Goal: Information Seeking & Learning: Learn about a topic

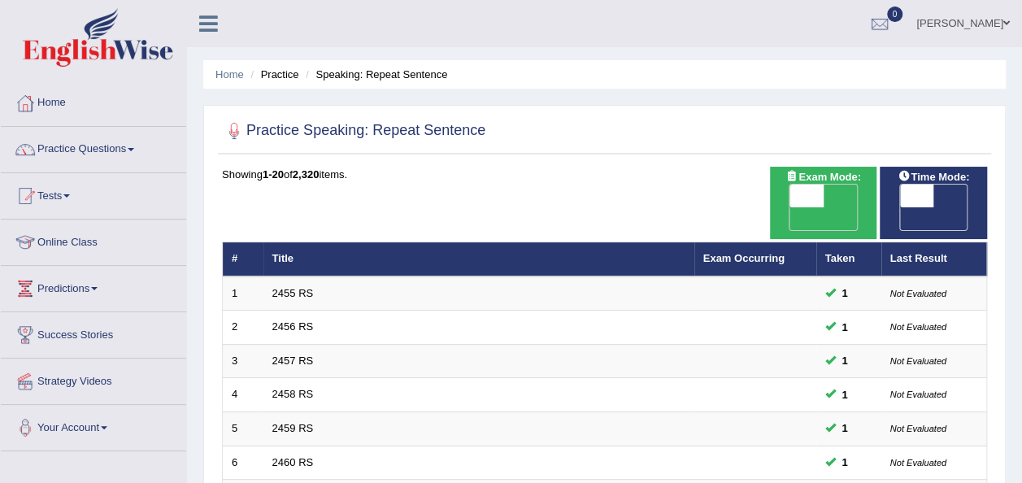
click at [80, 285] on link "Predictions" at bounding box center [93, 286] width 185 height 41
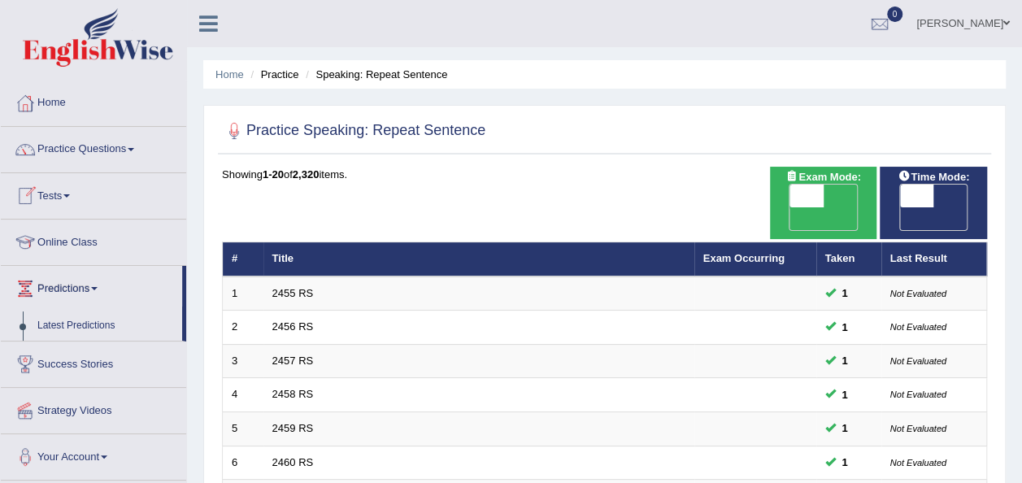
click at [59, 247] on link "Online Class" at bounding box center [93, 240] width 185 height 41
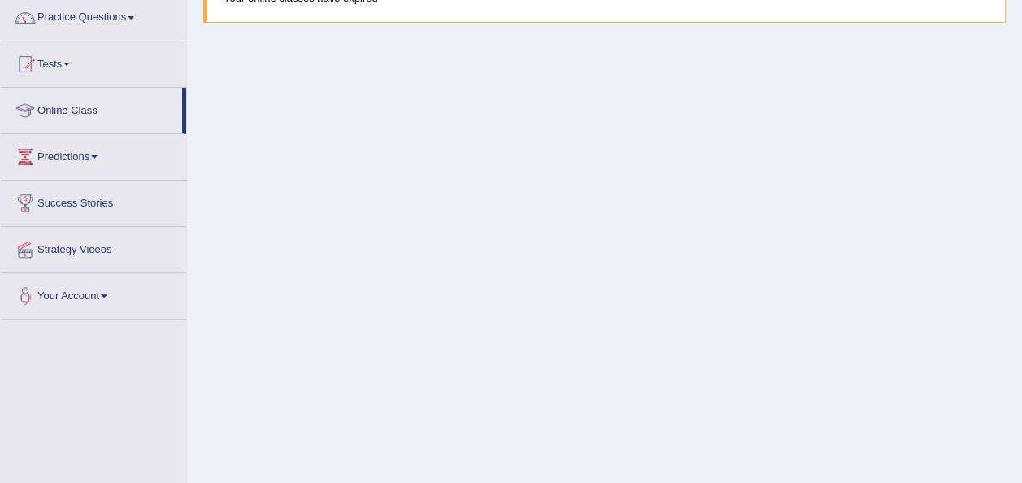
drag, startPoint x: 0, startPoint y: 0, endPoint x: 60, endPoint y: 322, distance: 327.6
click at [60, 322] on div "Toggle navigation Home Practice Questions Speaking Practice Read Aloud Repeat S…" at bounding box center [511, 291] width 1022 height 846
click at [72, 293] on link "Your Account" at bounding box center [93, 293] width 185 height 41
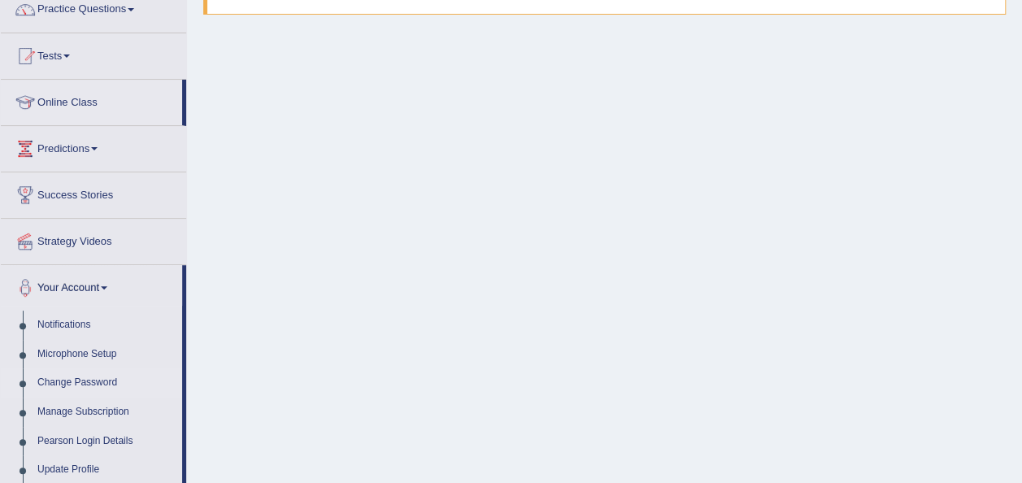
scroll to position [137, 0]
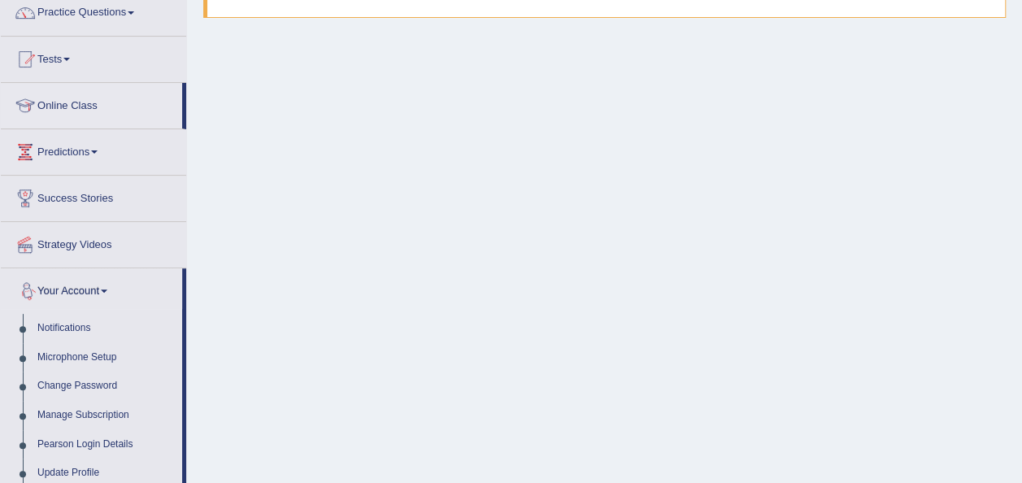
click at [70, 293] on link "Your Account" at bounding box center [91, 288] width 181 height 41
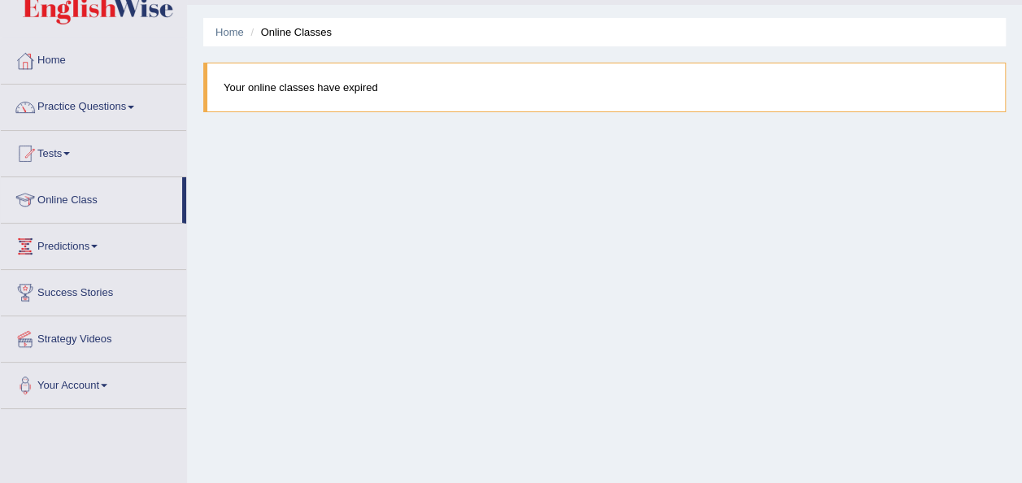
scroll to position [0, 0]
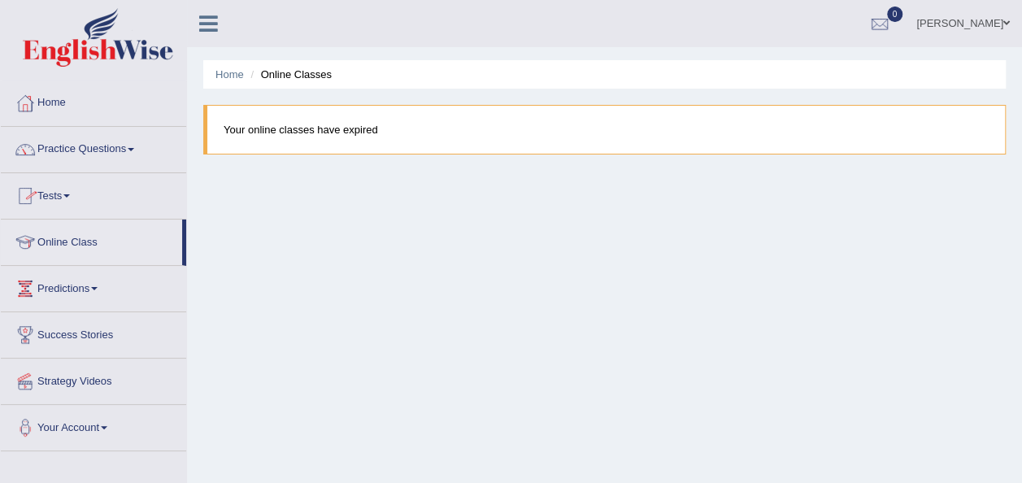
click at [47, 111] on link "Home" at bounding box center [93, 100] width 185 height 41
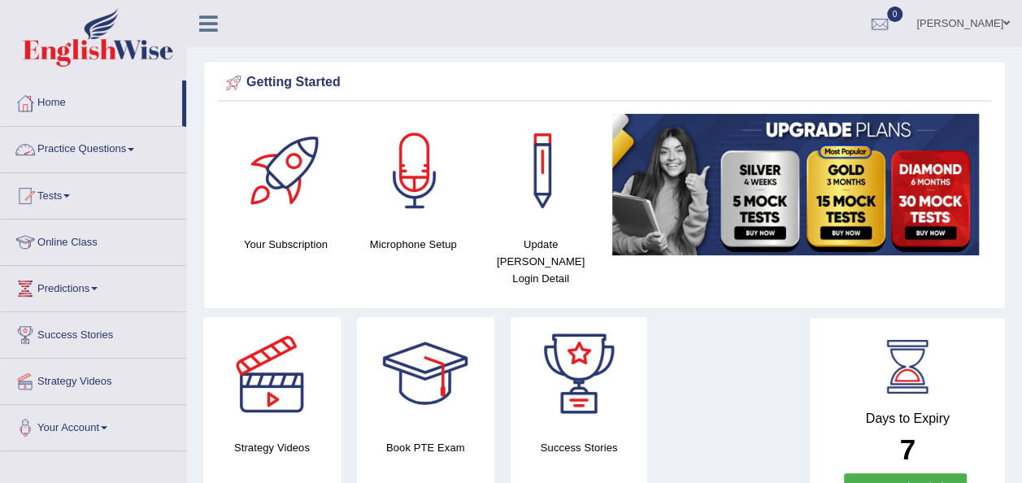
click at [135, 150] on link "Practice Questions" at bounding box center [93, 147] width 185 height 41
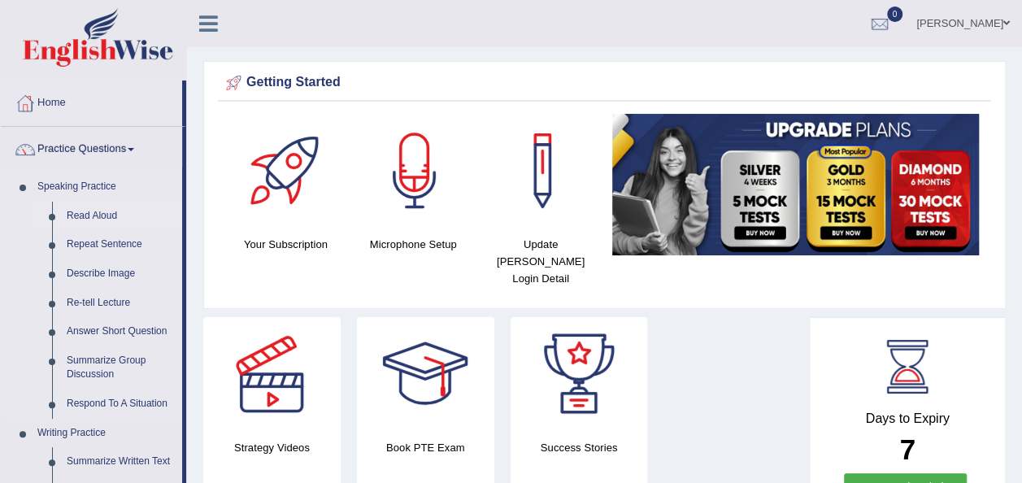
click at [81, 213] on link "Read Aloud" at bounding box center [120, 216] width 123 height 29
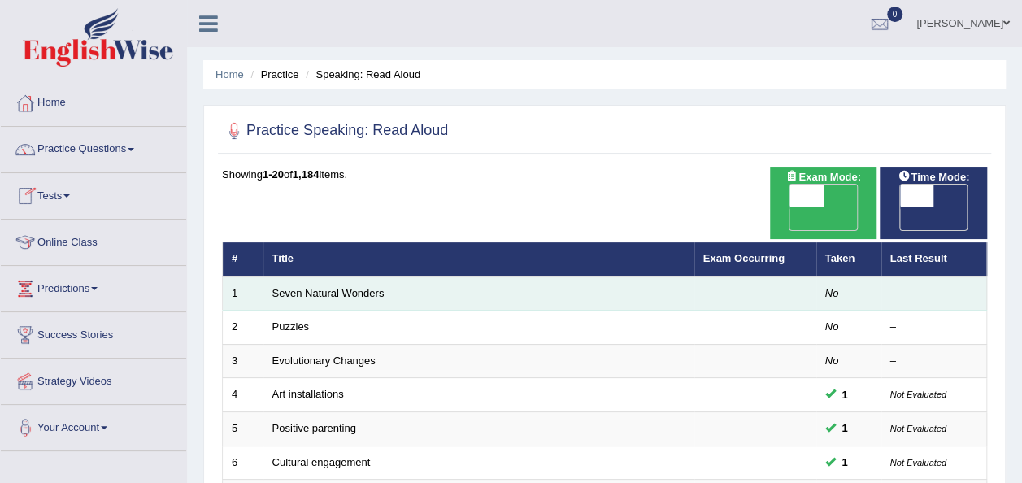
click at [389, 276] on td "Seven Natural Wonders" at bounding box center [478, 293] width 431 height 34
click at [368, 287] on link "Seven Natural Wonders" at bounding box center [328, 293] width 112 height 12
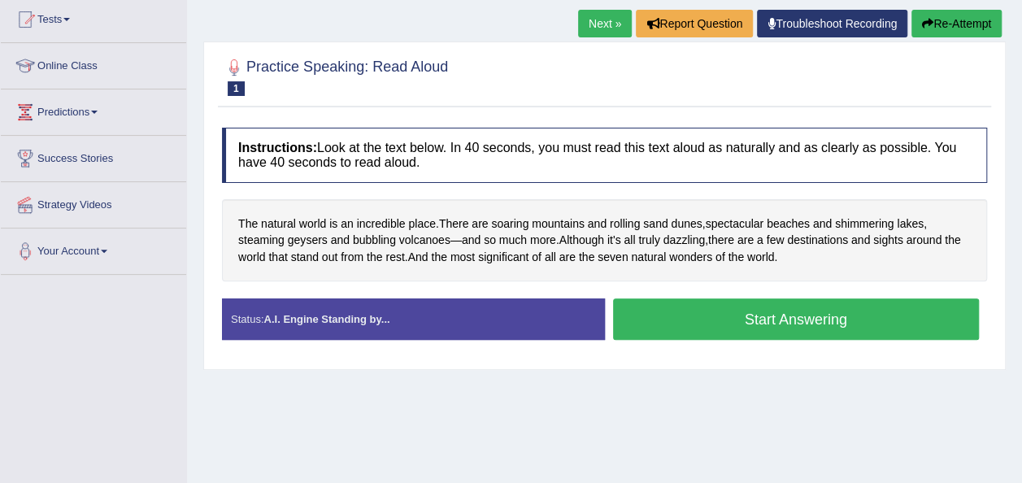
scroll to position [177, 0]
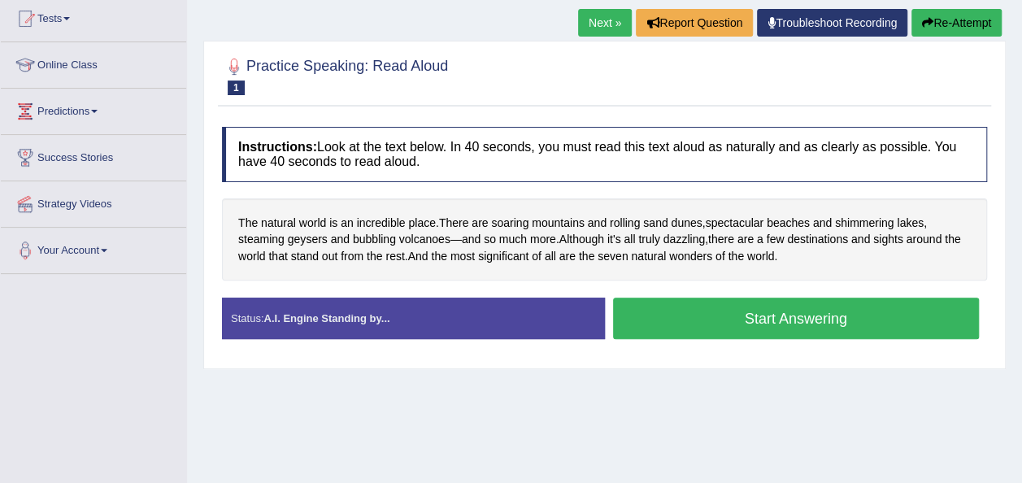
click at [701, 319] on button "Start Answering" at bounding box center [796, 318] width 367 height 41
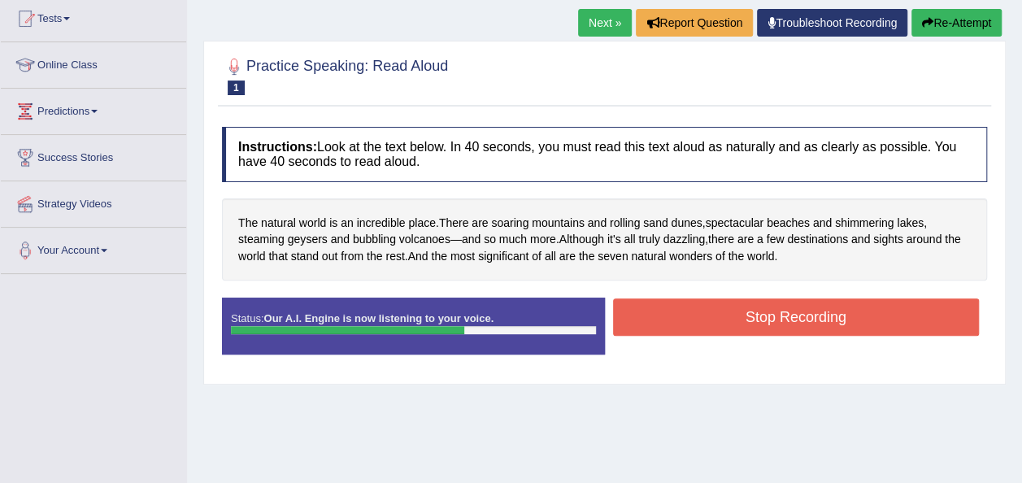
click at [701, 319] on button "Stop Recording" at bounding box center [796, 316] width 367 height 37
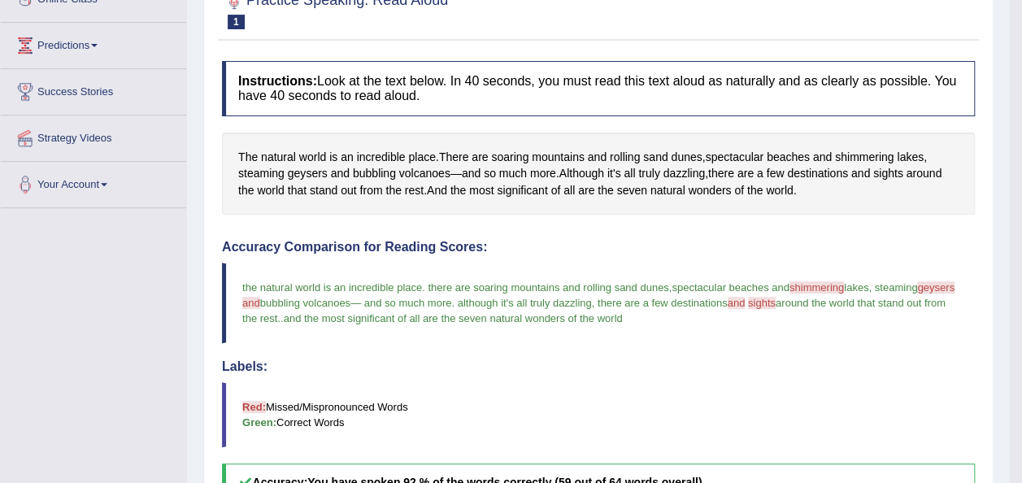
scroll to position [0, 0]
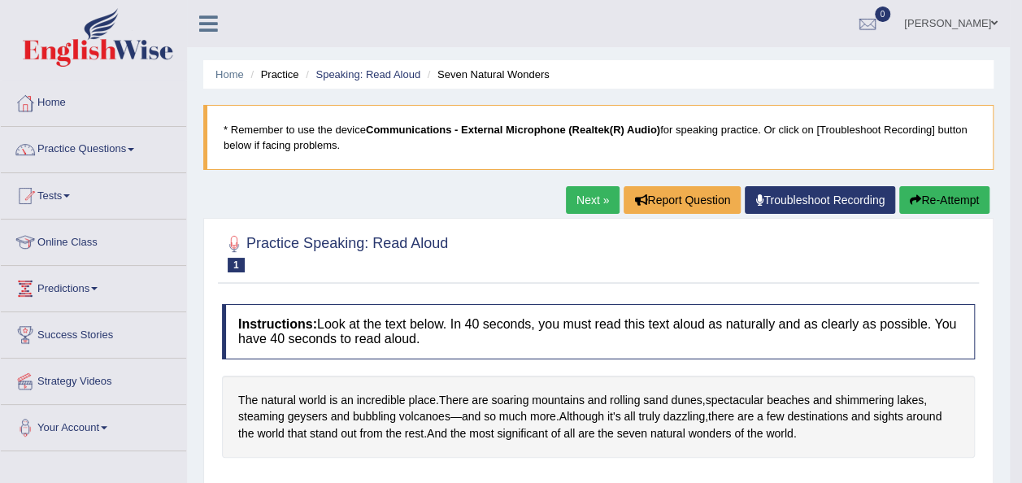
click at [610, 203] on link "Next »" at bounding box center [593, 200] width 54 height 28
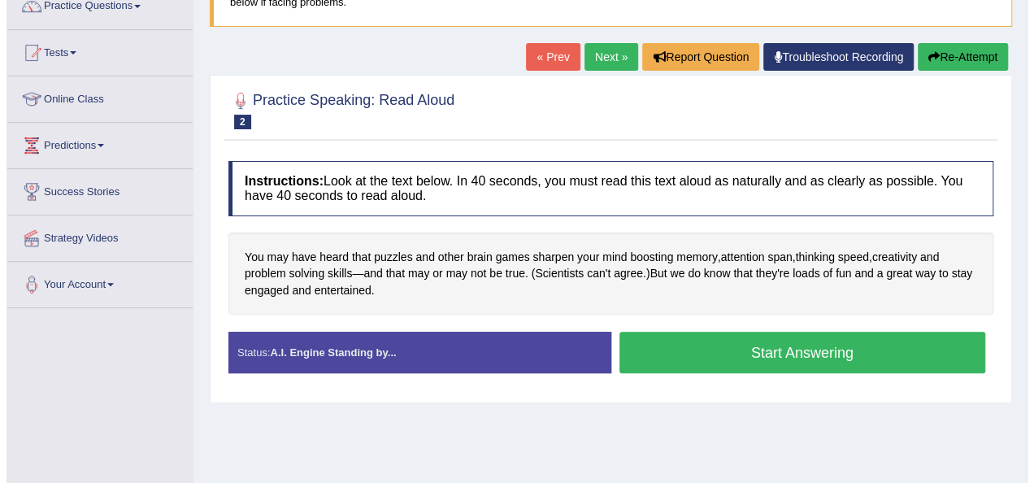
scroll to position [146, 0]
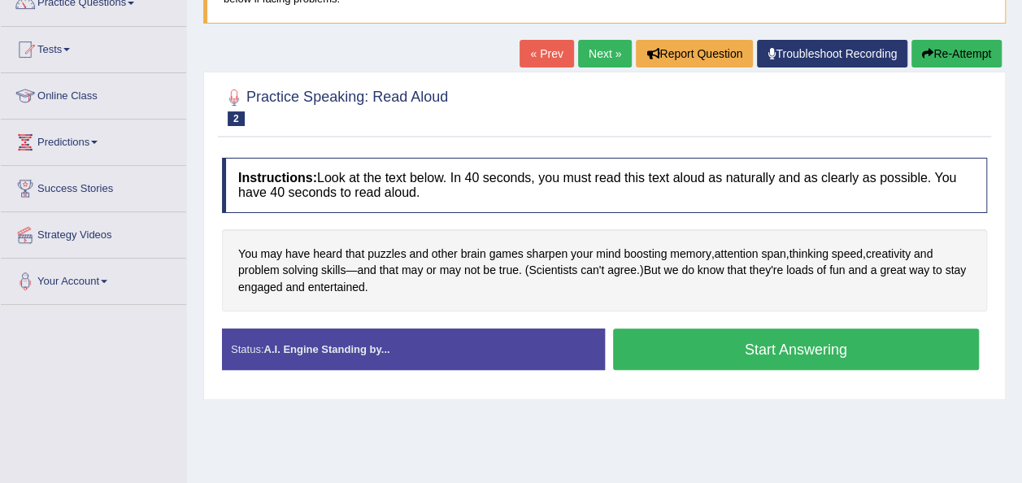
click at [751, 341] on button "Start Answering" at bounding box center [796, 348] width 367 height 41
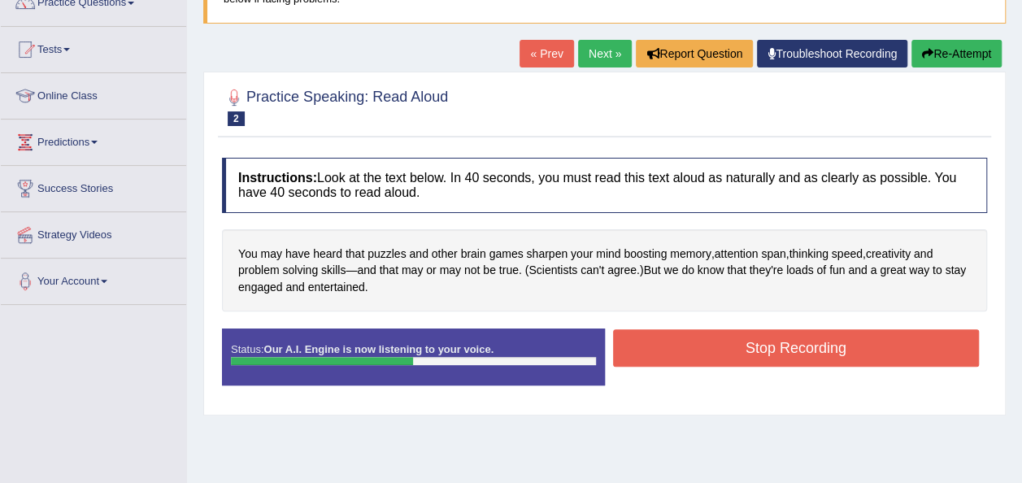
click at [751, 341] on button "Stop Recording" at bounding box center [796, 347] width 367 height 37
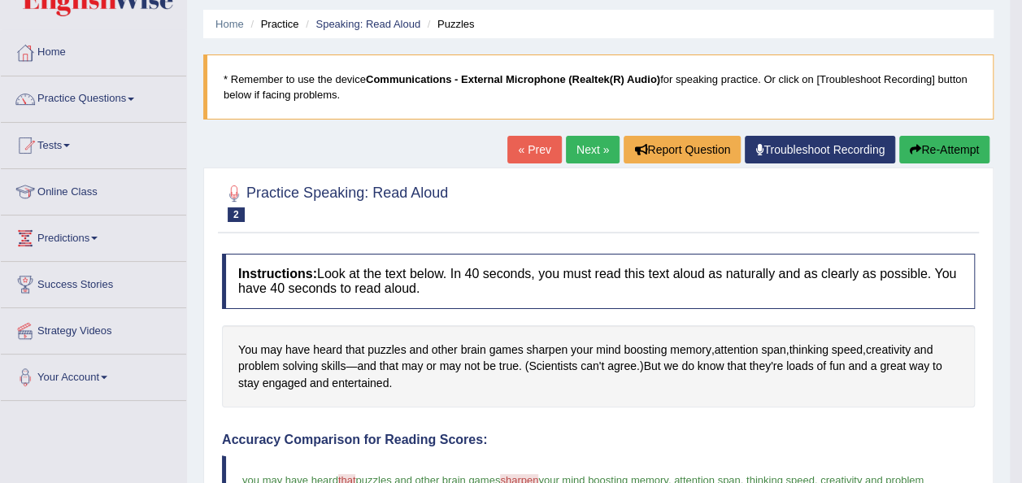
scroll to position [50, 0]
click at [585, 150] on link "Next »" at bounding box center [593, 150] width 54 height 28
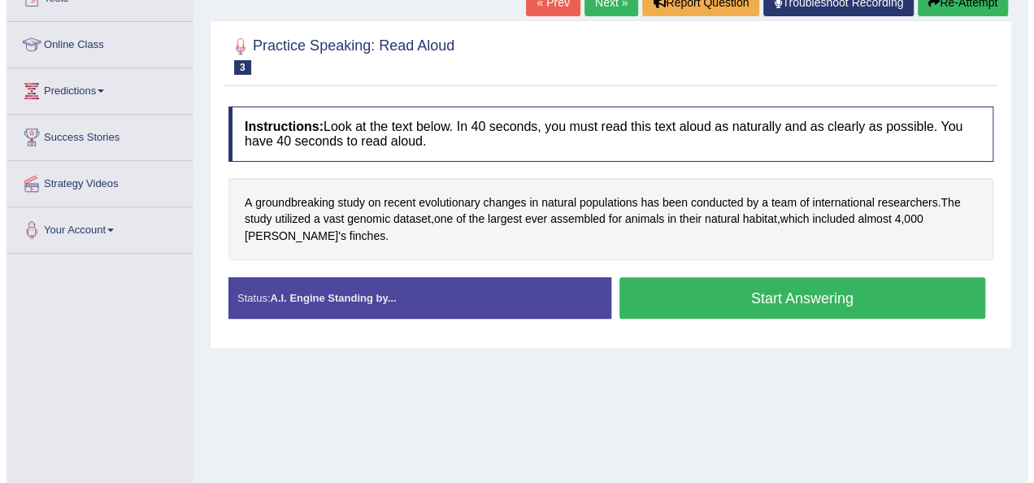
scroll to position [200, 0]
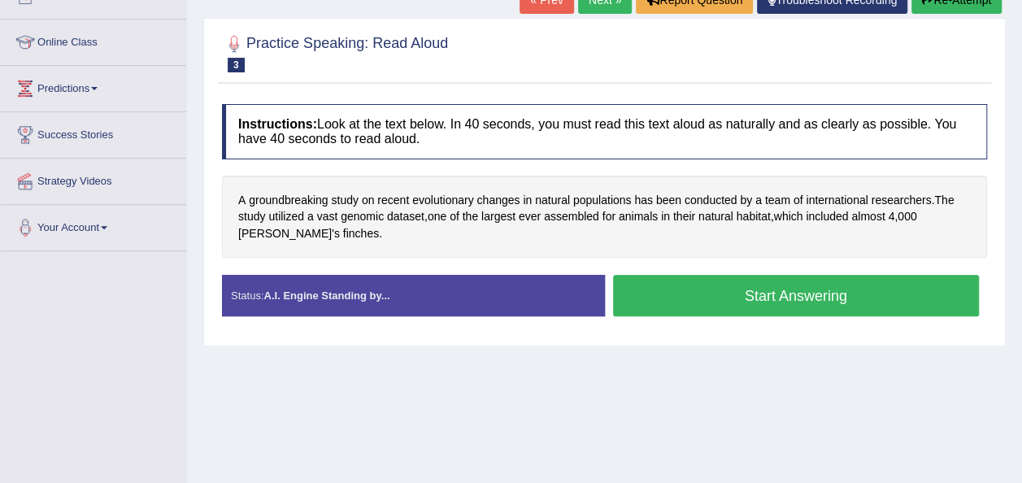
click at [800, 282] on button "Start Answering" at bounding box center [796, 295] width 367 height 41
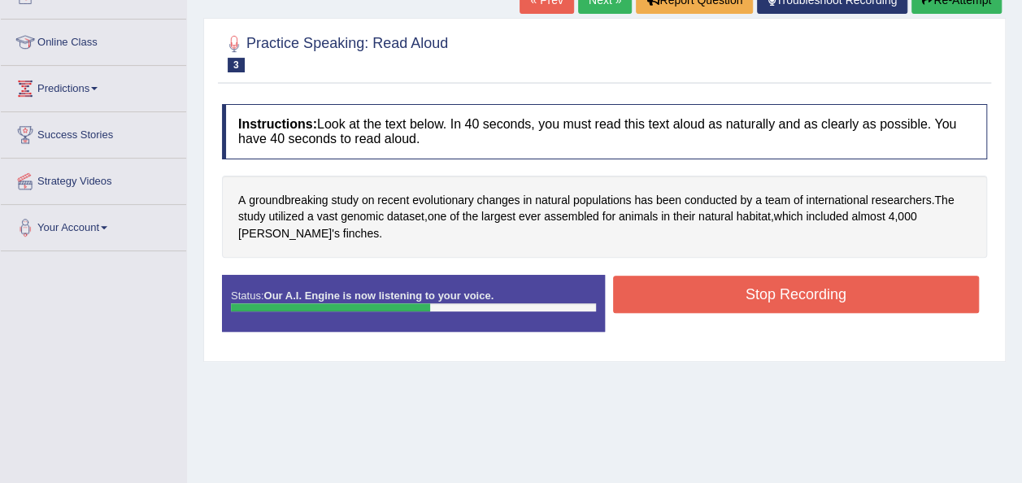
click at [800, 282] on button "Stop Recording" at bounding box center [796, 294] width 367 height 37
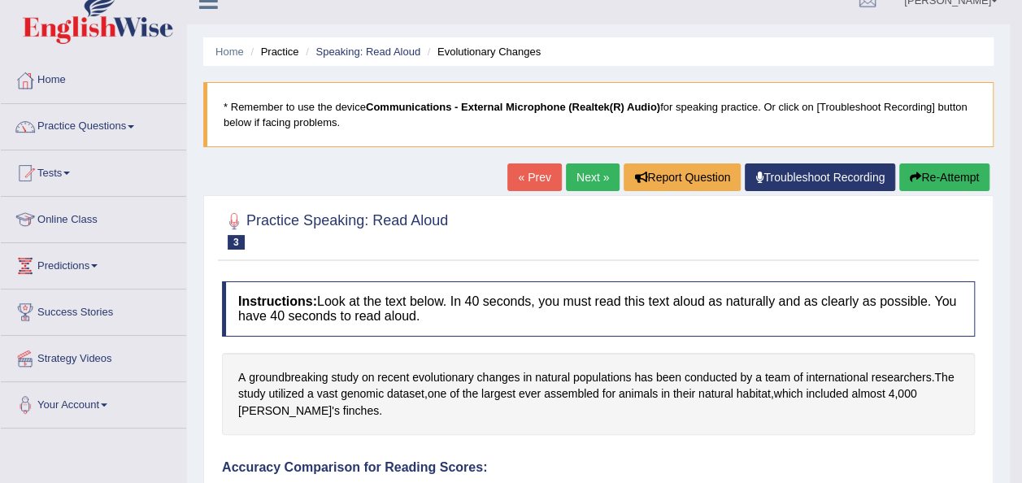
scroll to position [0, 0]
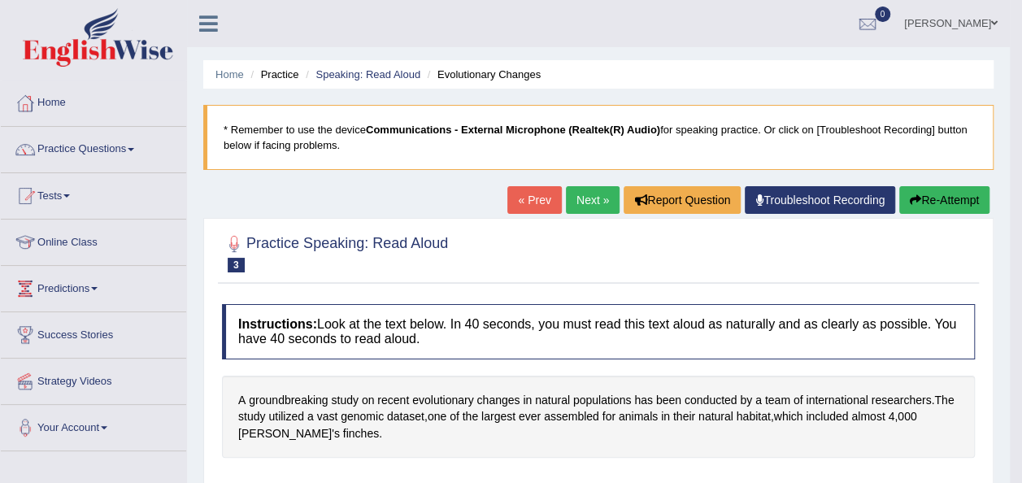
click at [598, 190] on link "Next »" at bounding box center [593, 200] width 54 height 28
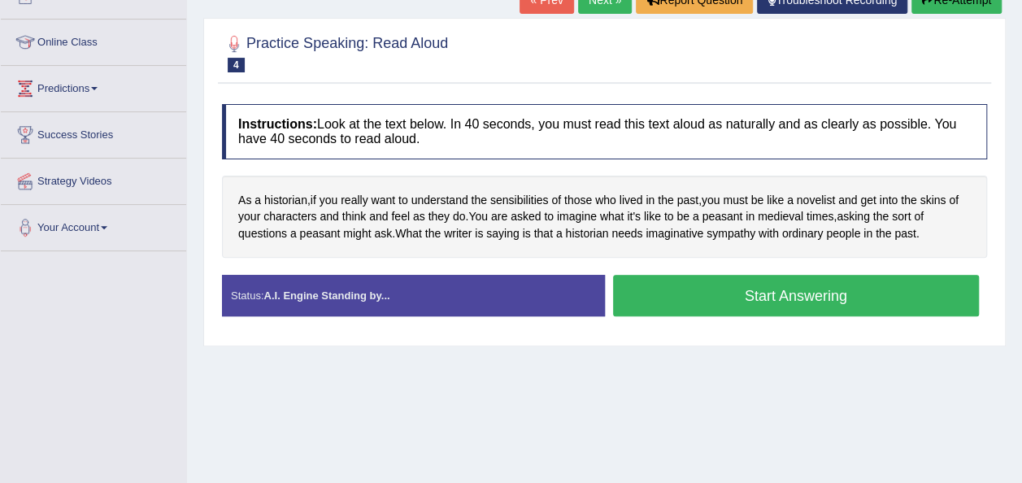
scroll to position [228, 0]
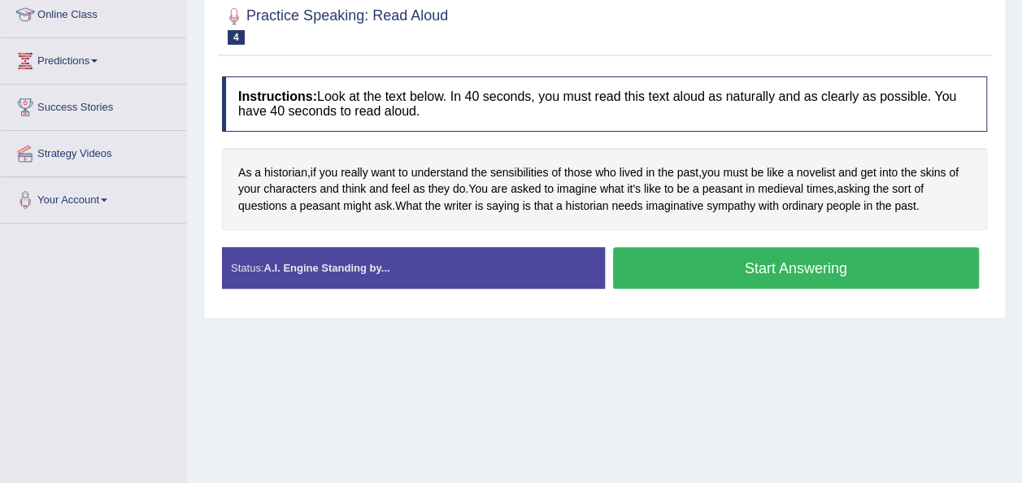
click at [729, 265] on button "Start Answering" at bounding box center [796, 267] width 367 height 41
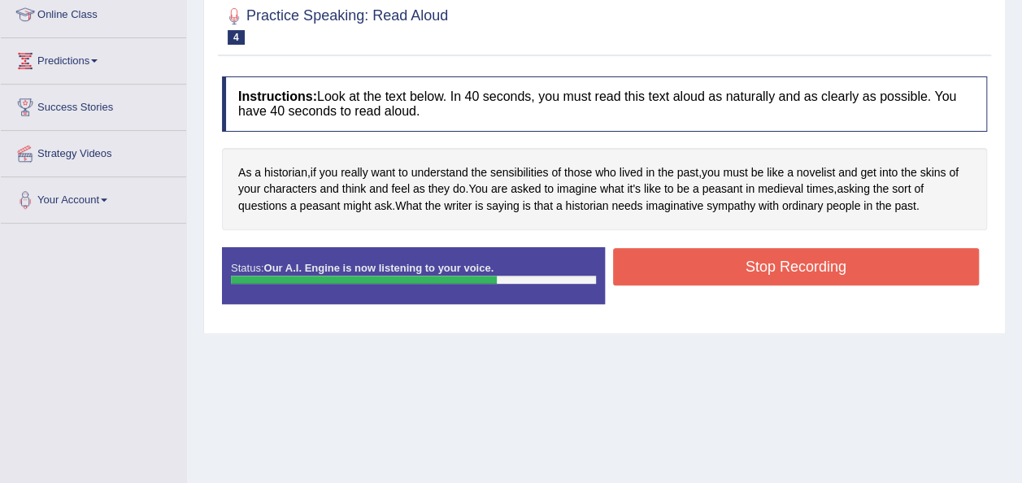
click at [729, 265] on button "Stop Recording" at bounding box center [796, 266] width 367 height 37
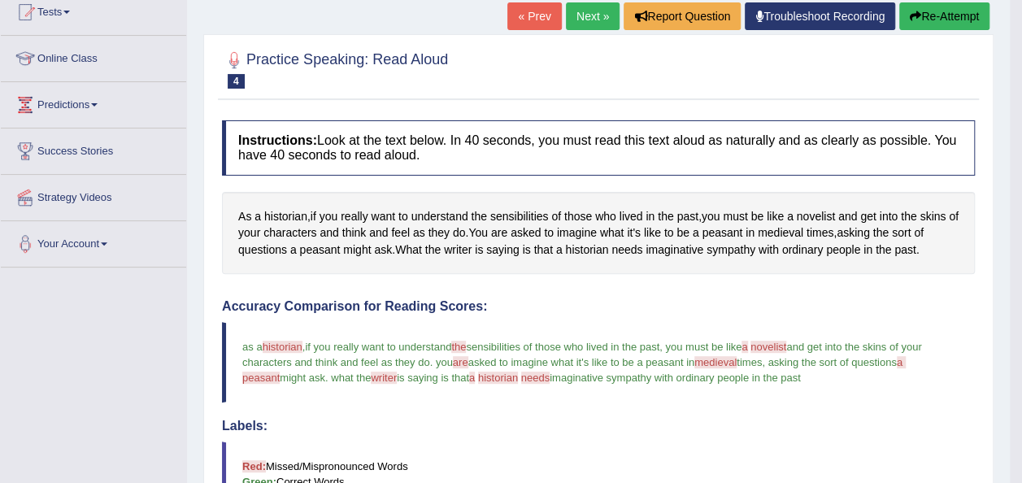
scroll to position [0, 0]
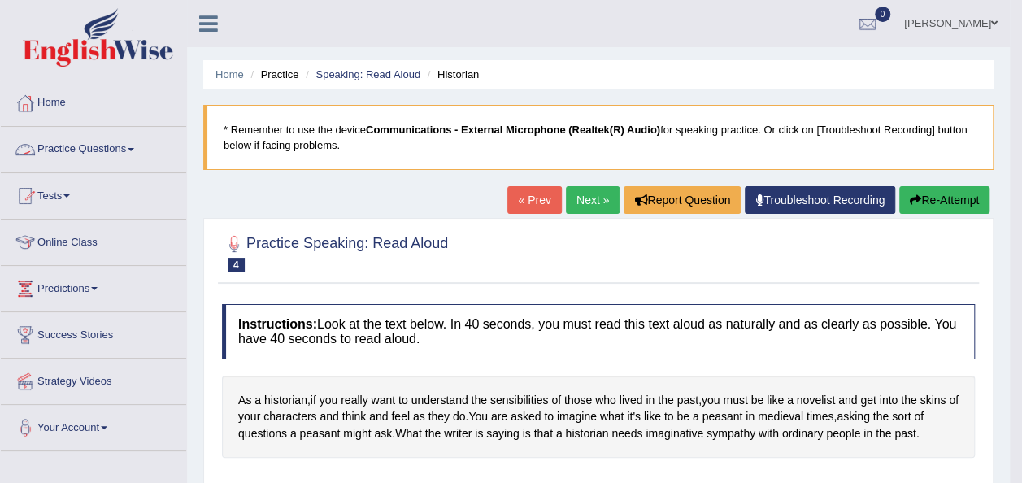
click at [86, 149] on link "Practice Questions" at bounding box center [93, 147] width 185 height 41
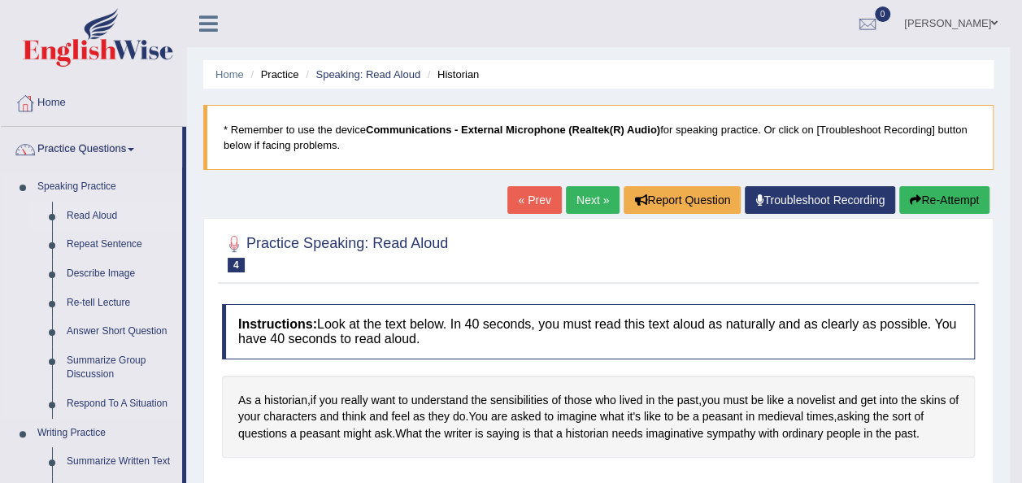
click at [89, 211] on link "Read Aloud" at bounding box center [120, 216] width 123 height 29
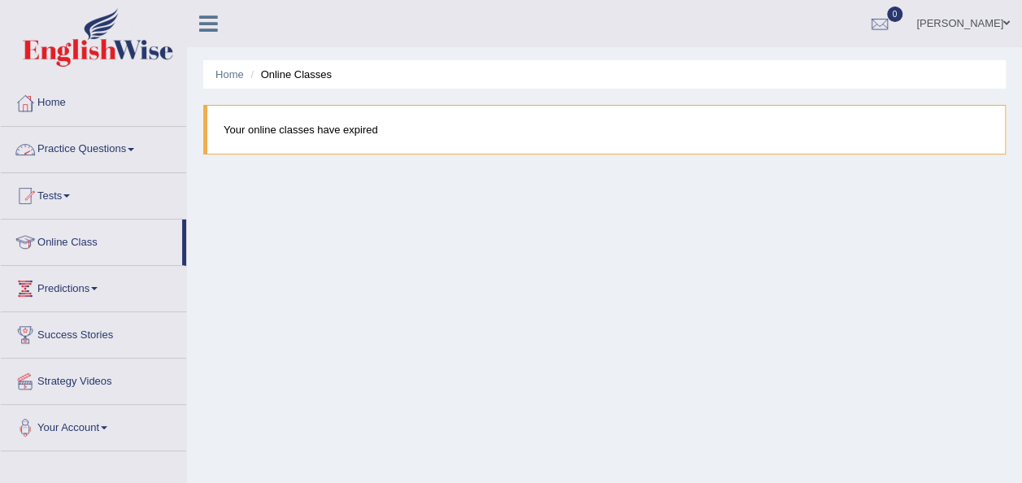
click at [111, 143] on link "Practice Questions" at bounding box center [93, 147] width 185 height 41
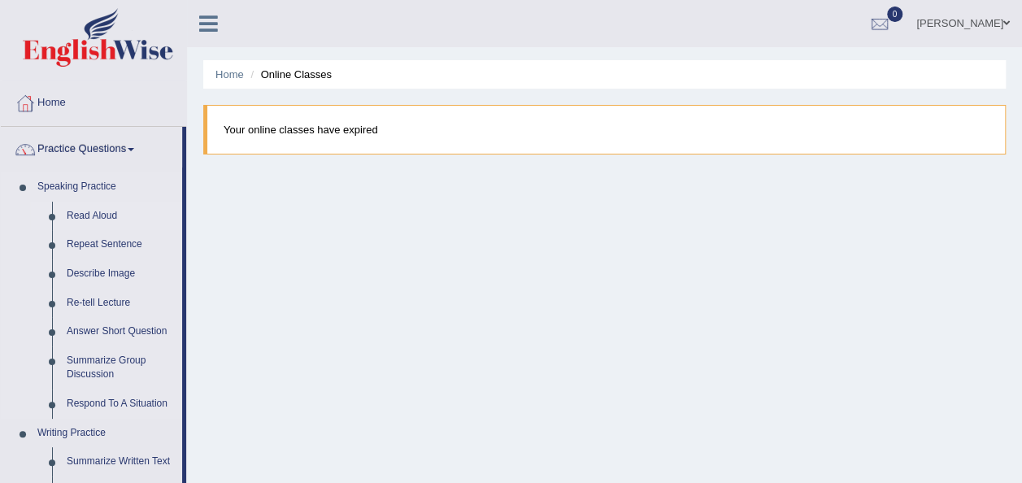
click at [104, 212] on link "Read Aloud" at bounding box center [120, 216] width 123 height 29
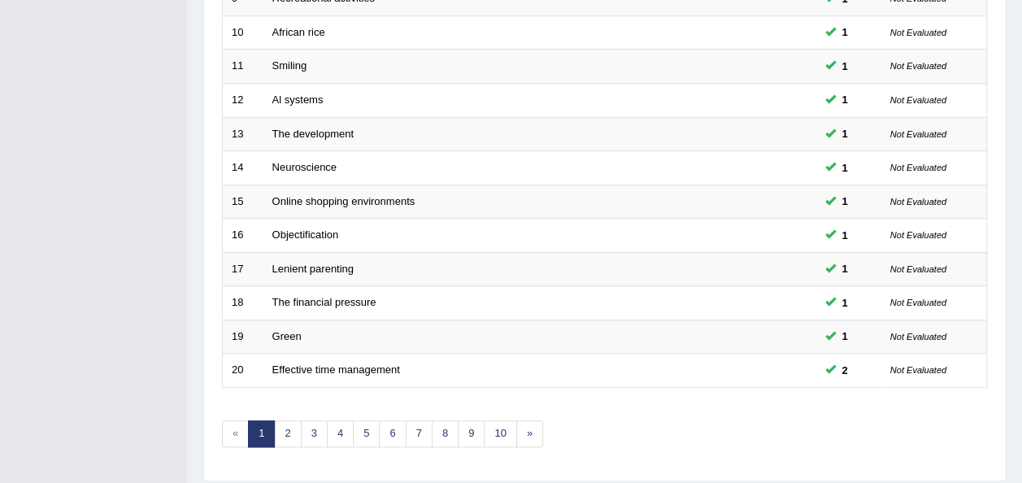
scroll to position [585, 0]
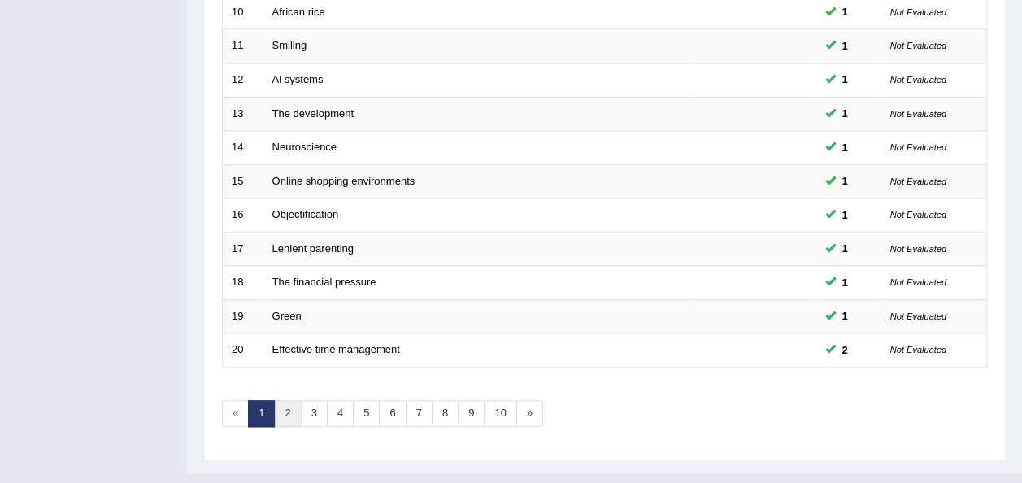
click at [280, 400] on link "2" at bounding box center [287, 413] width 27 height 27
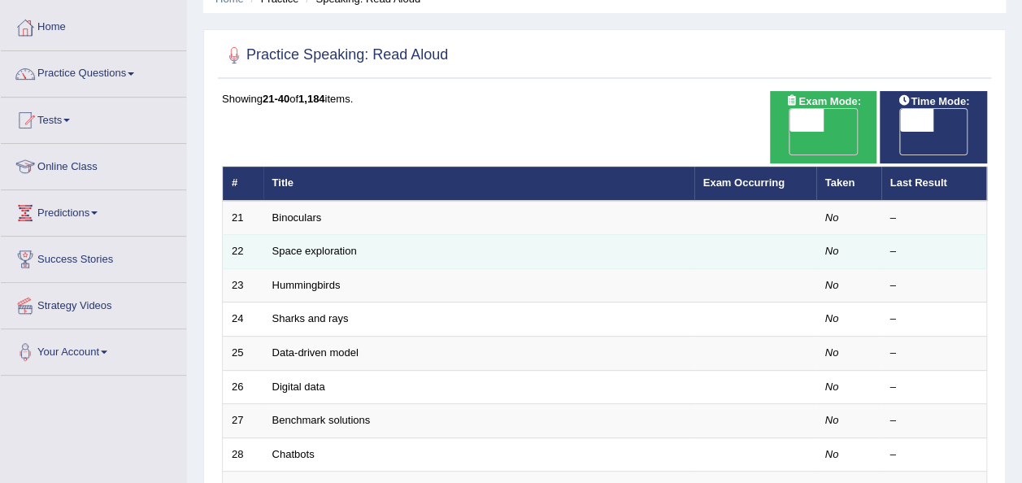
scroll to position [75, 0]
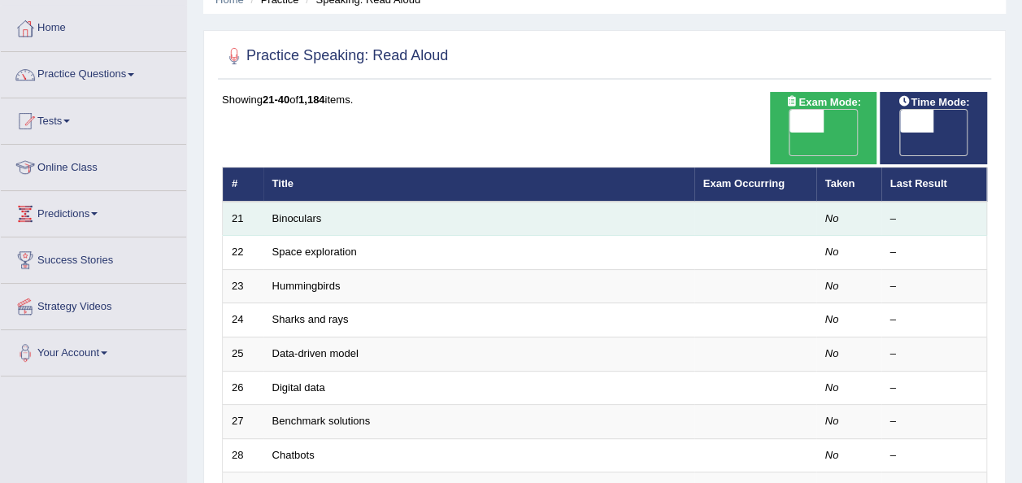
click at [592, 202] on td "Binoculars" at bounding box center [478, 219] width 431 height 34
click at [294, 212] on link "Binoculars" at bounding box center [297, 218] width 50 height 12
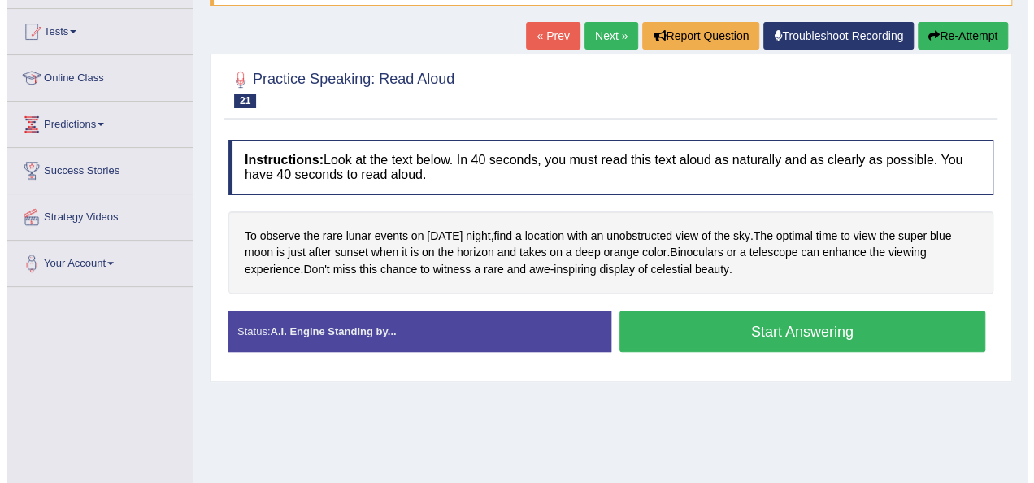
scroll to position [165, 0]
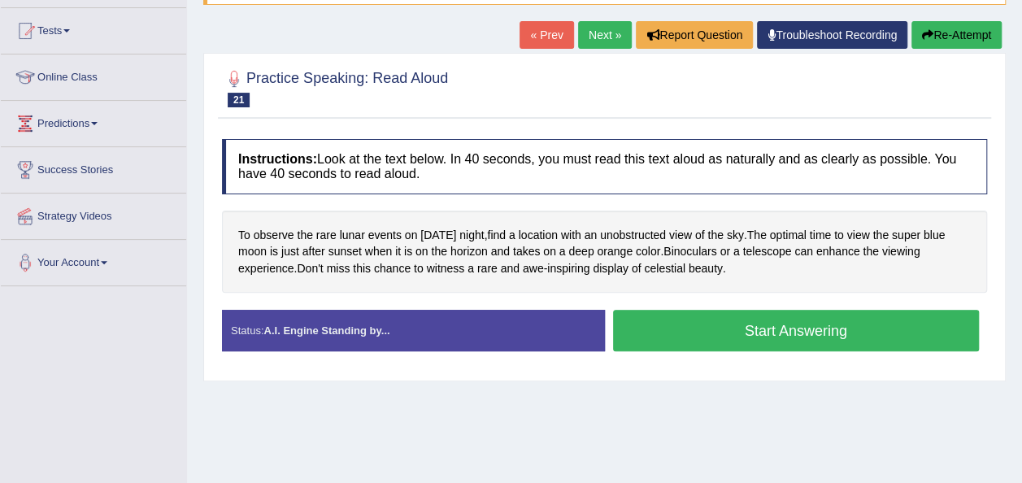
click at [705, 319] on button "Start Answering" at bounding box center [796, 330] width 367 height 41
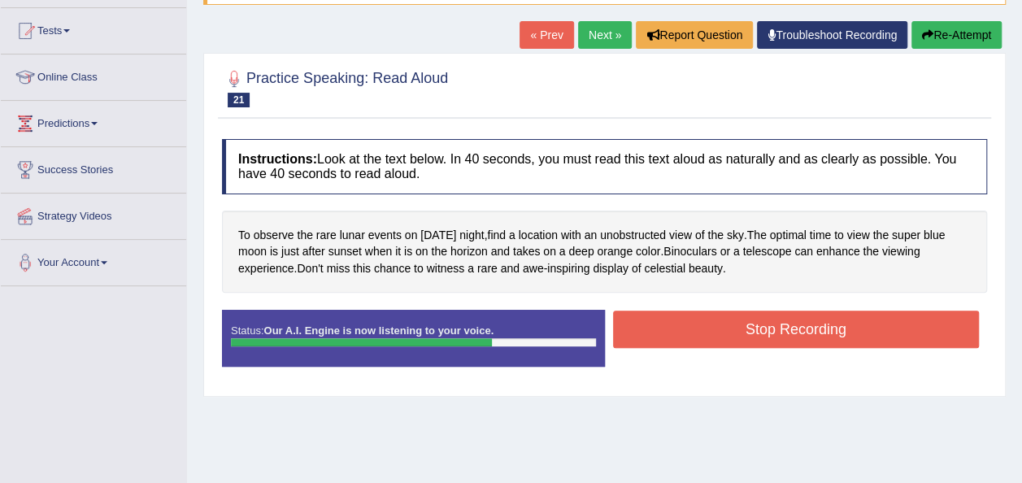
click at [705, 319] on button "Stop Recording" at bounding box center [796, 329] width 367 height 37
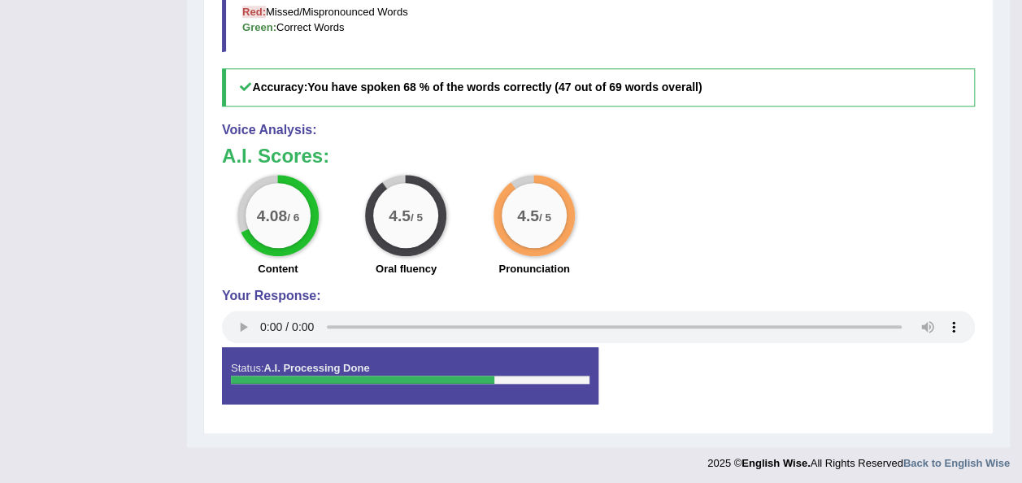
scroll to position [0, 0]
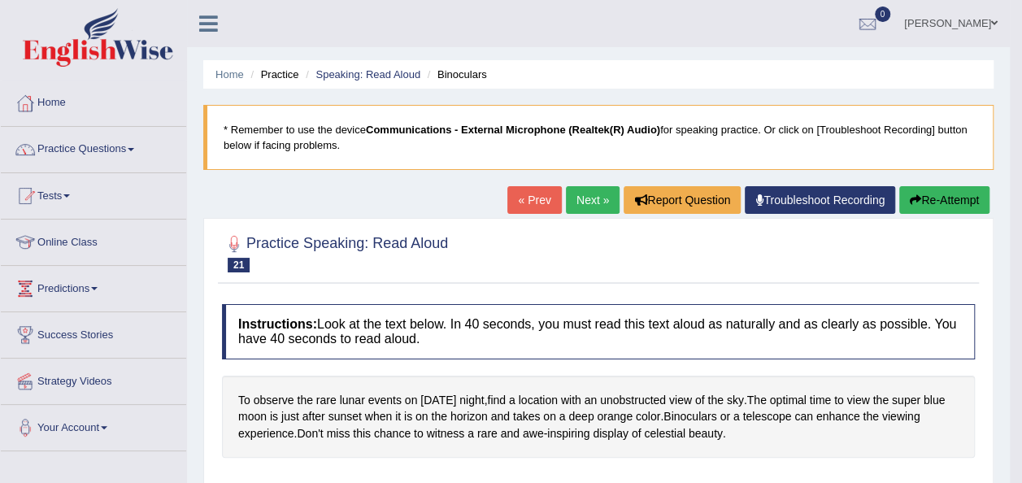
click at [121, 154] on link "Practice Questions" at bounding box center [93, 147] width 185 height 41
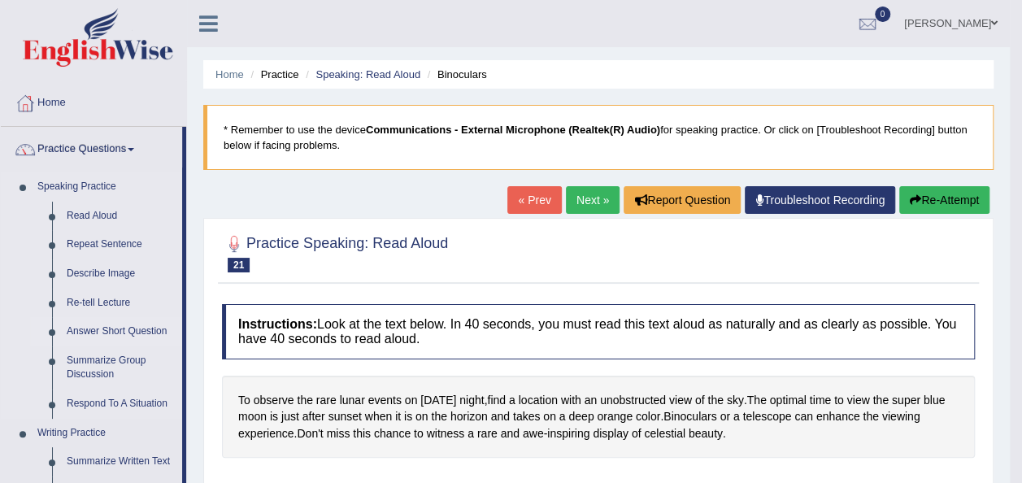
click at [99, 333] on link "Answer Short Question" at bounding box center [120, 331] width 123 height 29
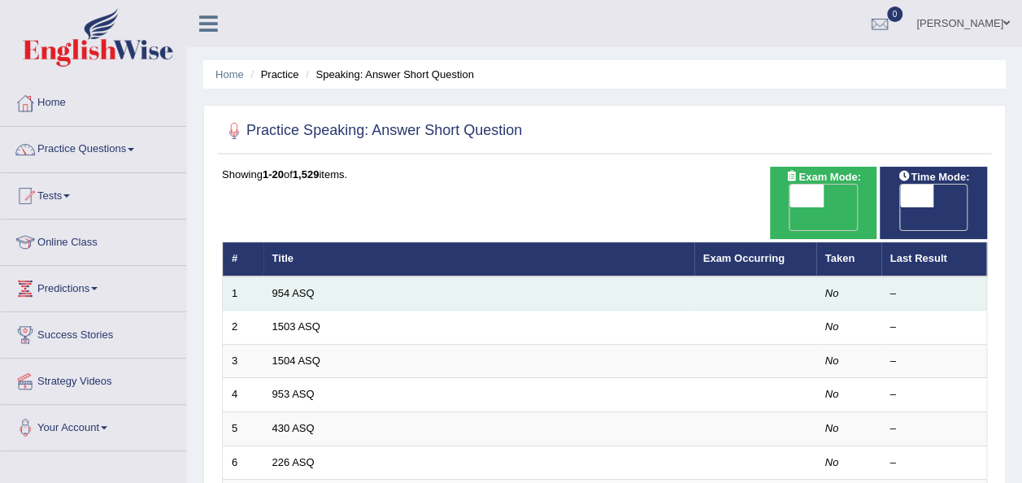
click at [325, 276] on td "954 ASQ" at bounding box center [478, 293] width 431 height 34
click at [306, 287] on link "954 ASQ" at bounding box center [293, 293] width 42 height 12
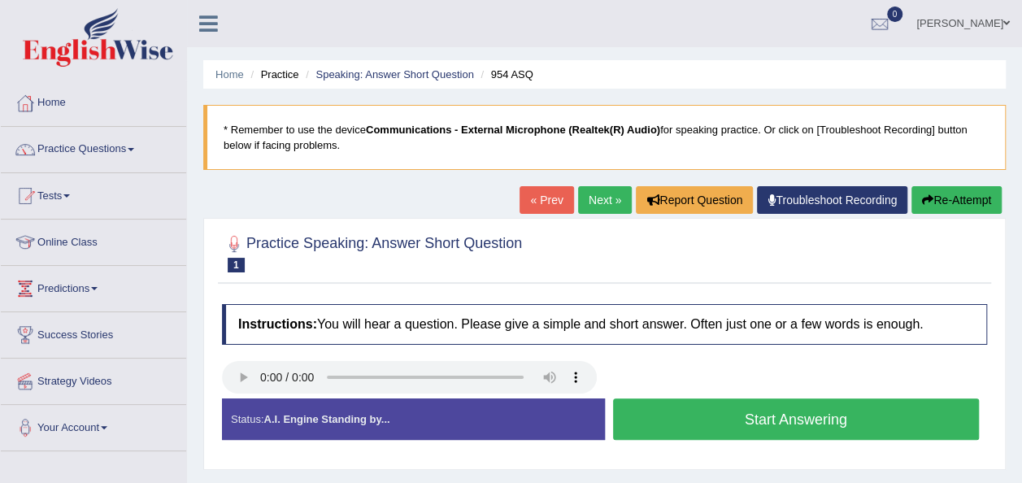
click at [672, 413] on button "Start Answering" at bounding box center [796, 418] width 367 height 41
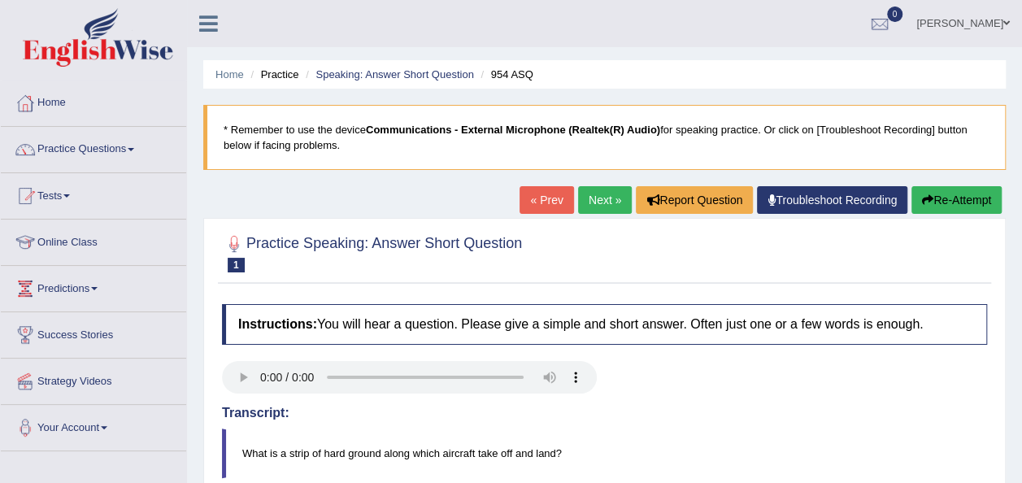
click at [599, 192] on link "Next »" at bounding box center [605, 200] width 54 height 28
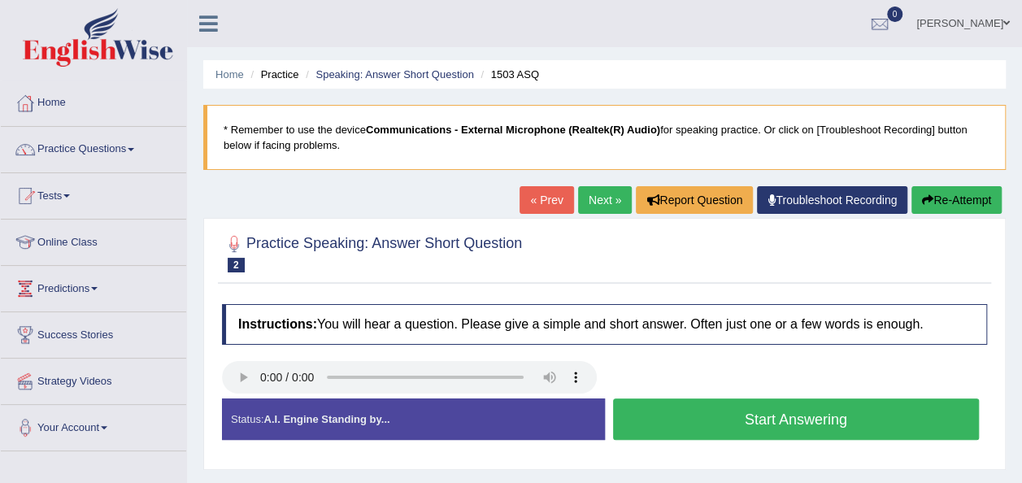
click at [782, 415] on button "Start Answering" at bounding box center [796, 418] width 367 height 41
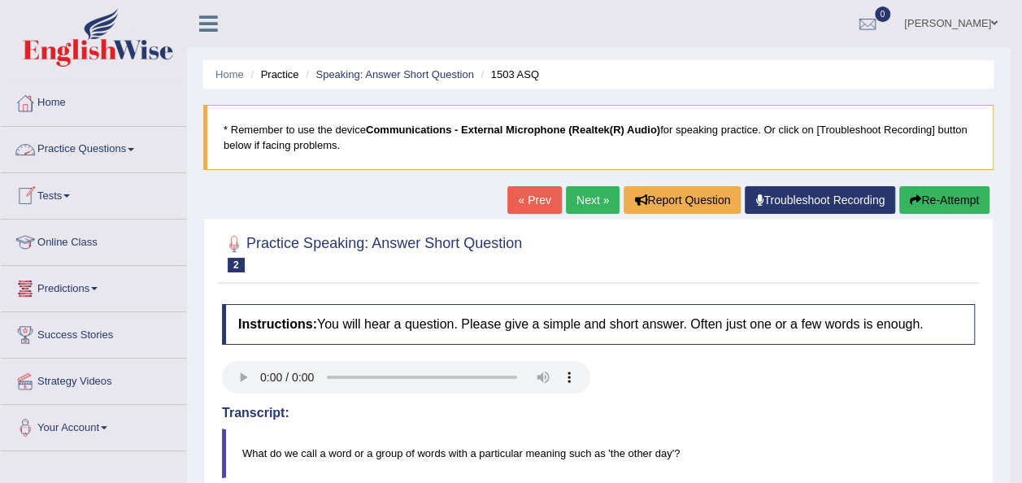
click at [109, 154] on link "Practice Questions" at bounding box center [93, 147] width 185 height 41
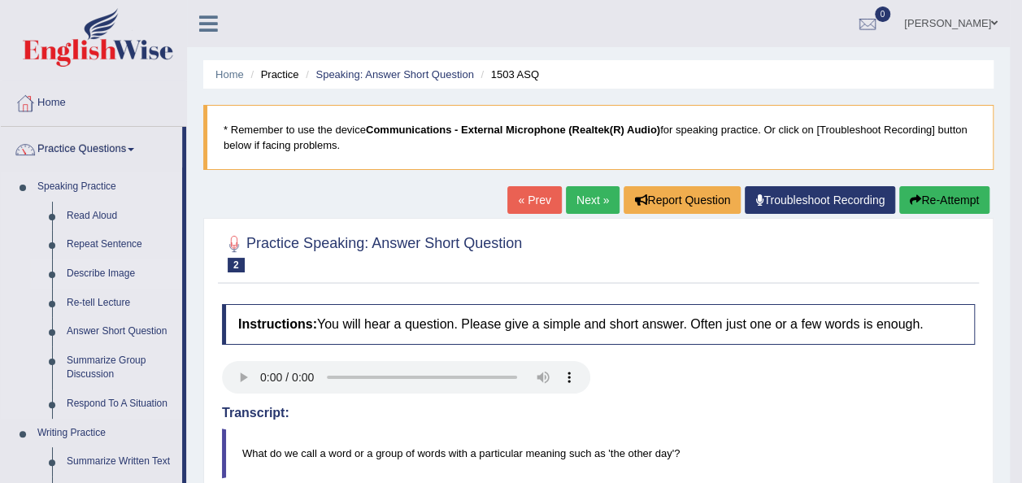
click at [102, 273] on link "Describe Image" at bounding box center [120, 273] width 123 height 29
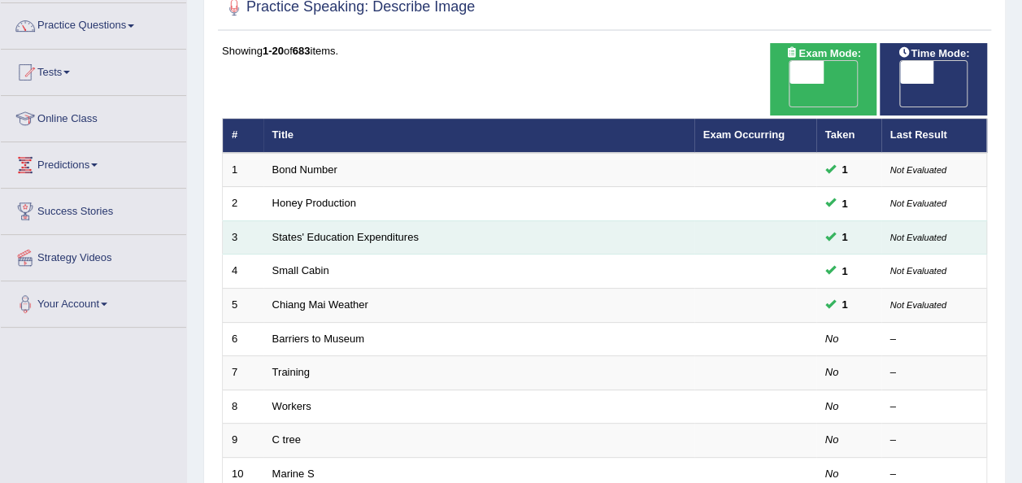
scroll to position [125, 0]
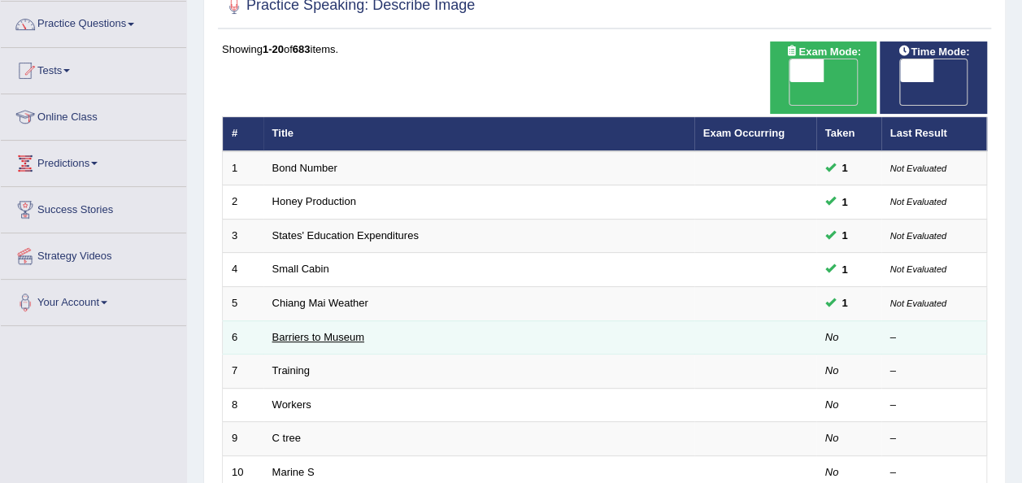
click at [335, 331] on link "Barriers to Museum" at bounding box center [318, 337] width 92 height 12
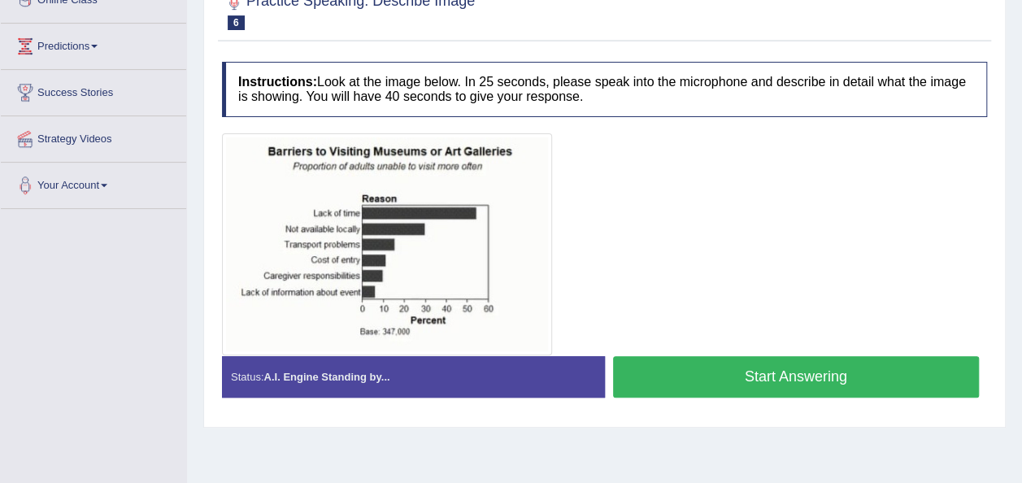
scroll to position [243, 0]
click at [699, 368] on button "Start Answering" at bounding box center [796, 375] width 367 height 41
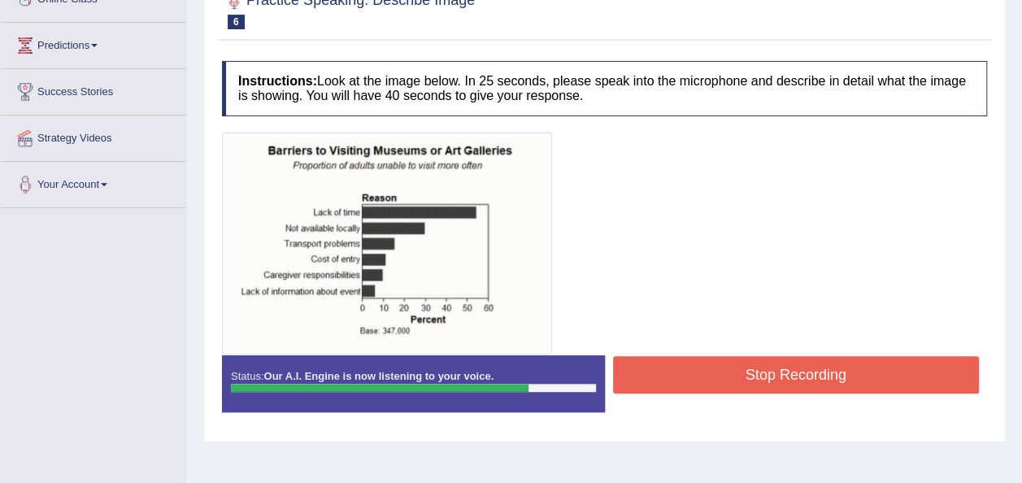
click at [699, 368] on button "Stop Recording" at bounding box center [796, 374] width 367 height 37
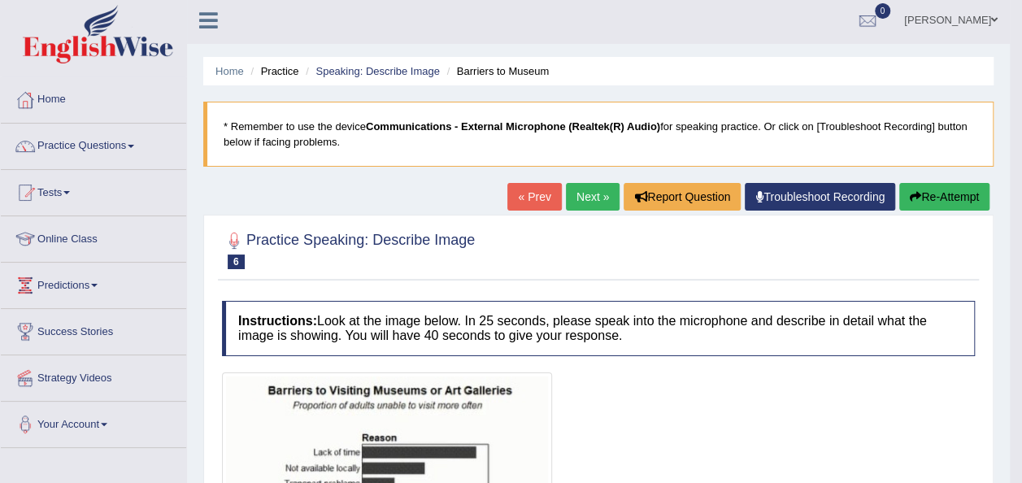
scroll to position [2, 0]
click at [578, 191] on link "Next »" at bounding box center [593, 198] width 54 height 28
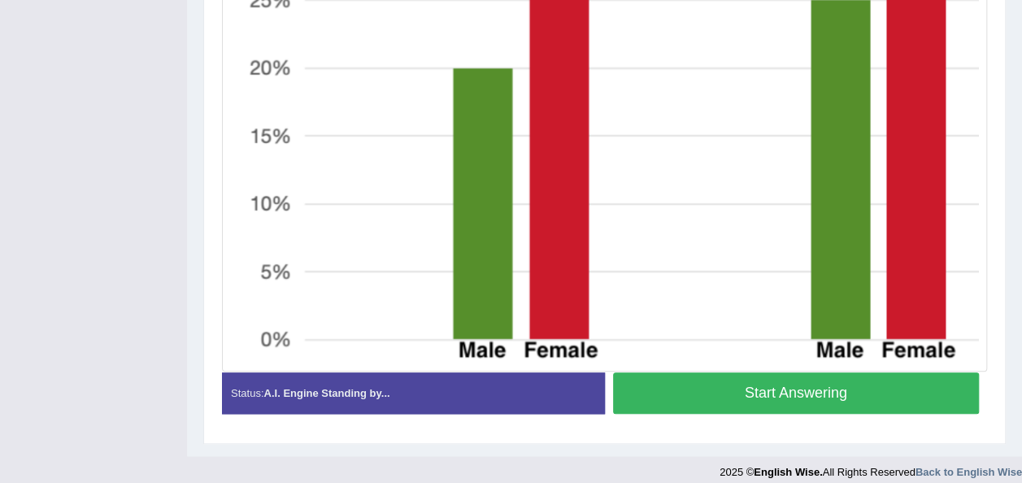
scroll to position [724, 0]
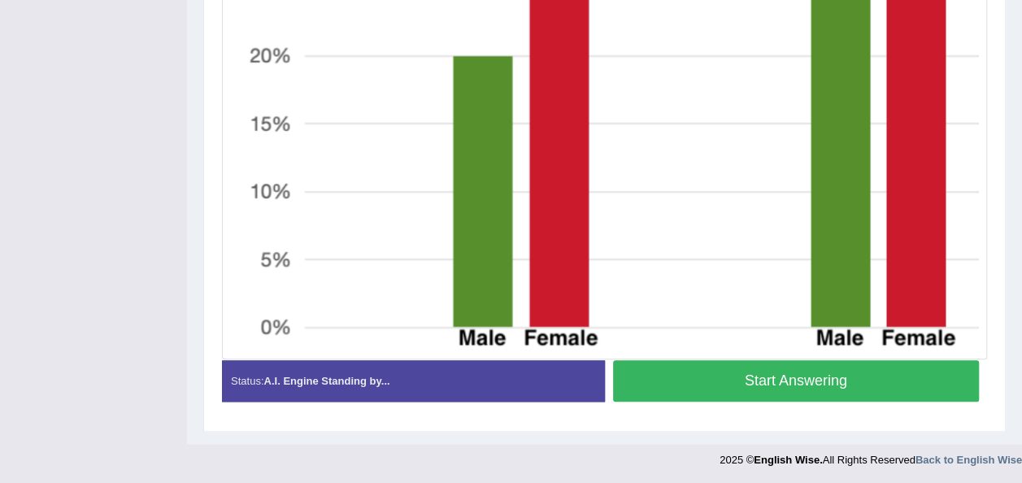
click at [804, 389] on button "Start Answering" at bounding box center [796, 380] width 367 height 41
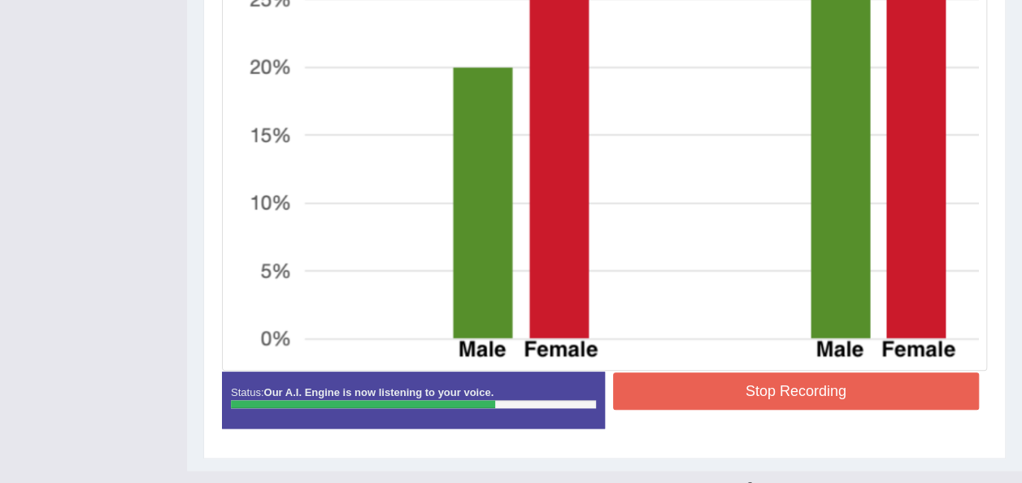
scroll to position [738, 0]
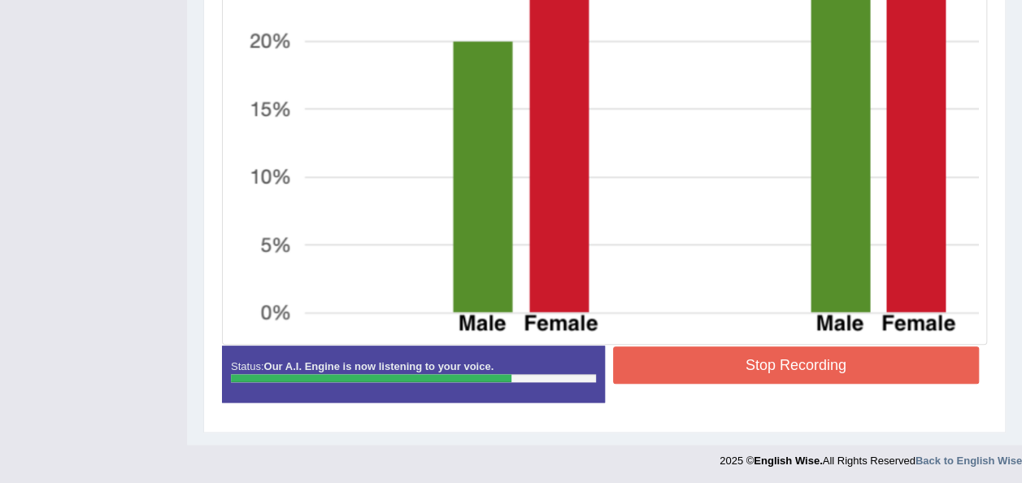
click at [805, 355] on button "Stop Recording" at bounding box center [796, 364] width 367 height 37
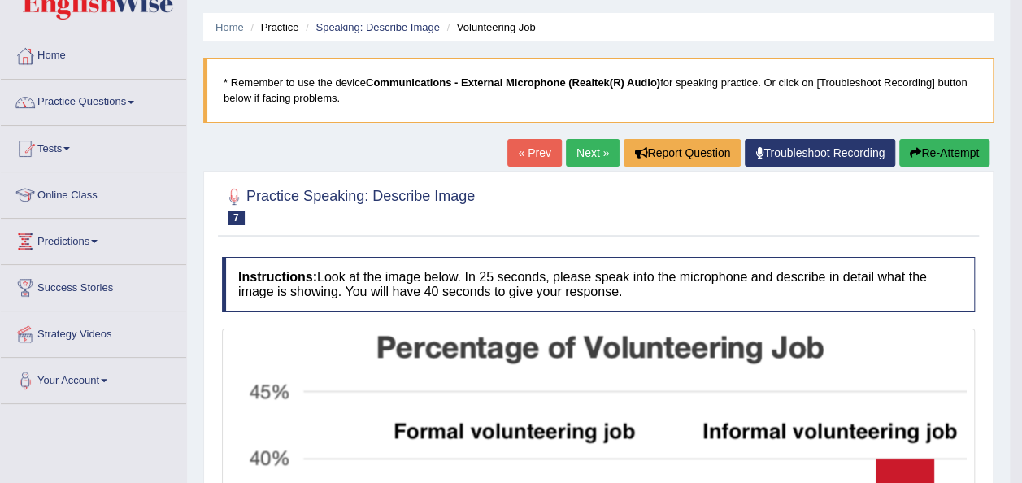
scroll to position [0, 0]
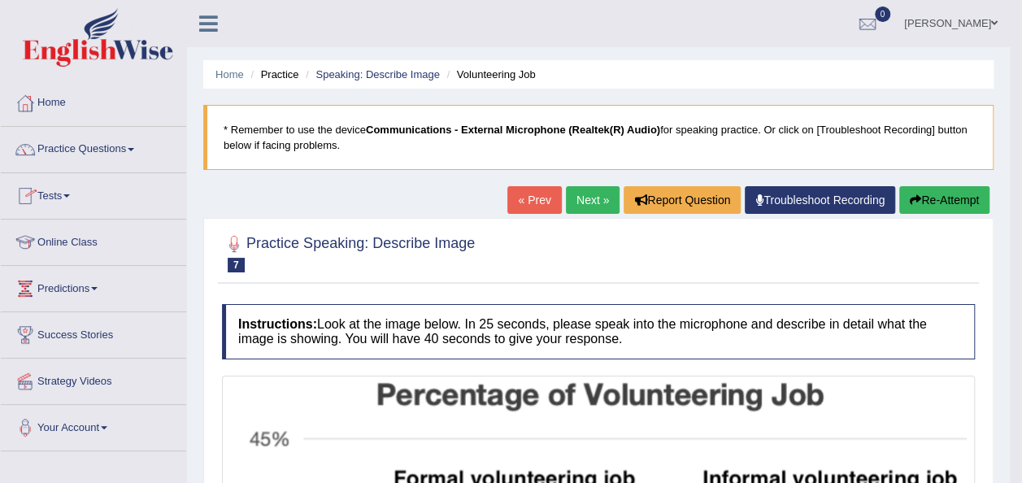
click at [55, 201] on link "Tests" at bounding box center [93, 193] width 185 height 41
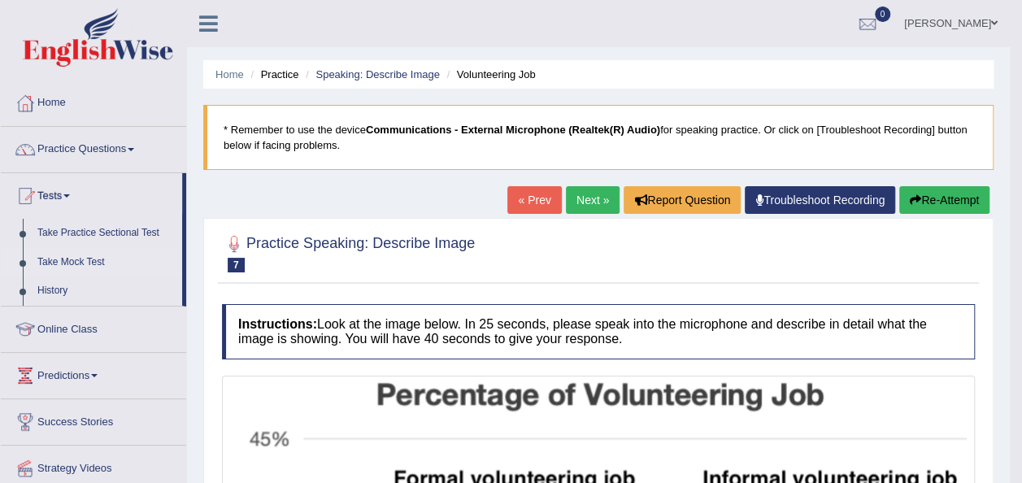
click at [76, 259] on link "Take Mock Test" at bounding box center [106, 262] width 152 height 29
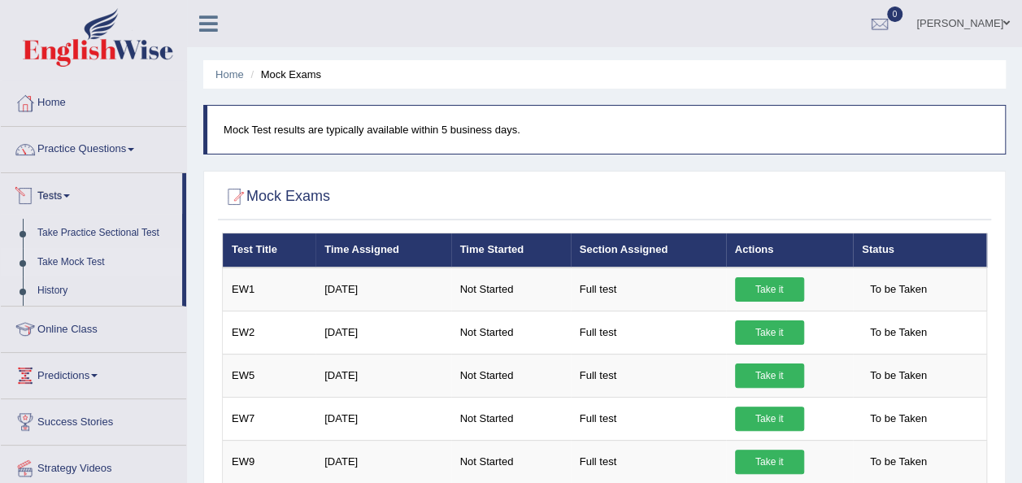
click at [67, 189] on link "Tests" at bounding box center [91, 193] width 181 height 41
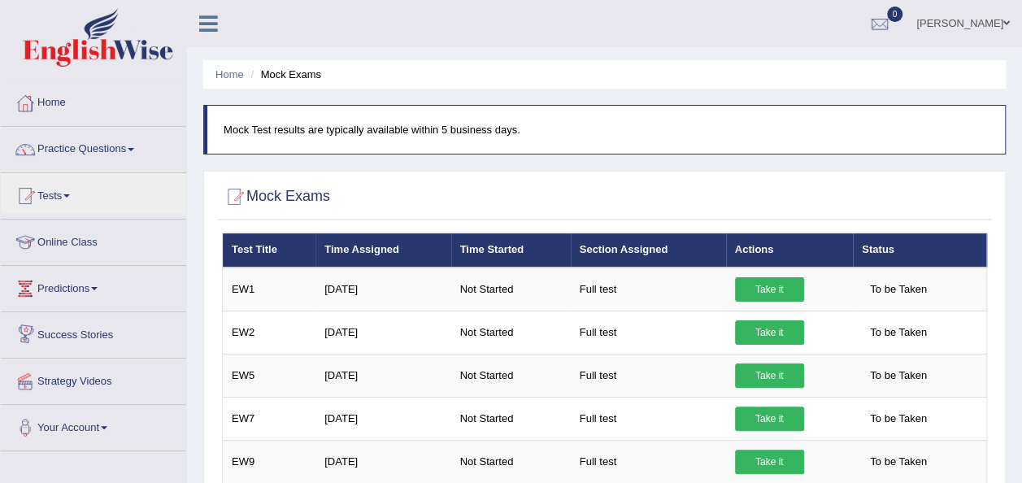
click at [102, 330] on link "Success Stories" at bounding box center [93, 332] width 185 height 41
